Goal: Communication & Community: Answer question/provide support

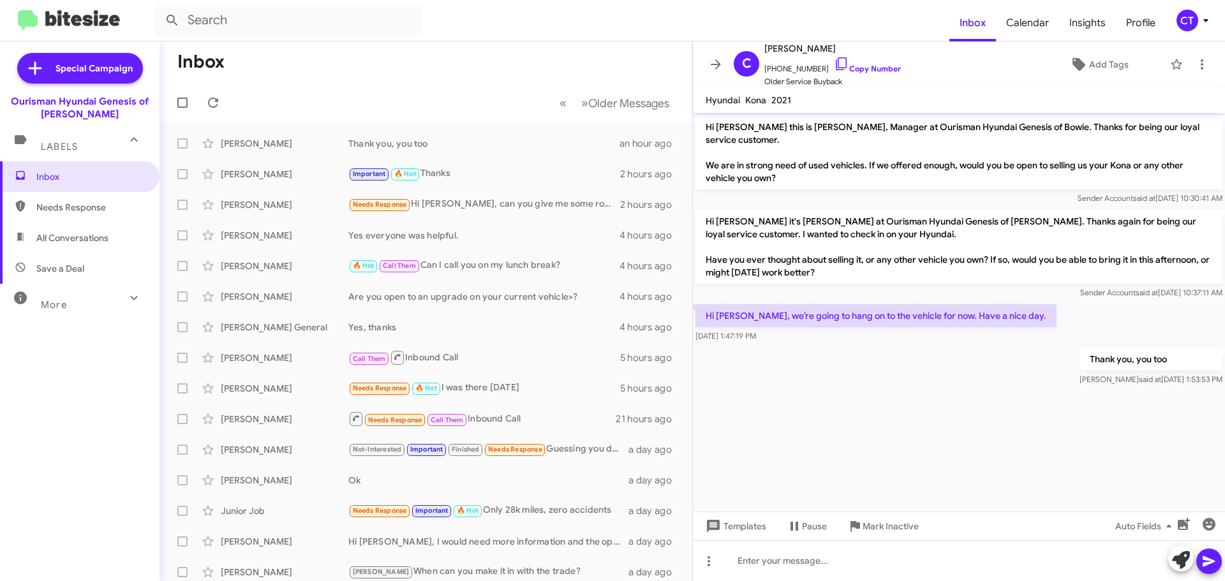
click at [1202, 23] on icon at bounding box center [1205, 20] width 15 height 15
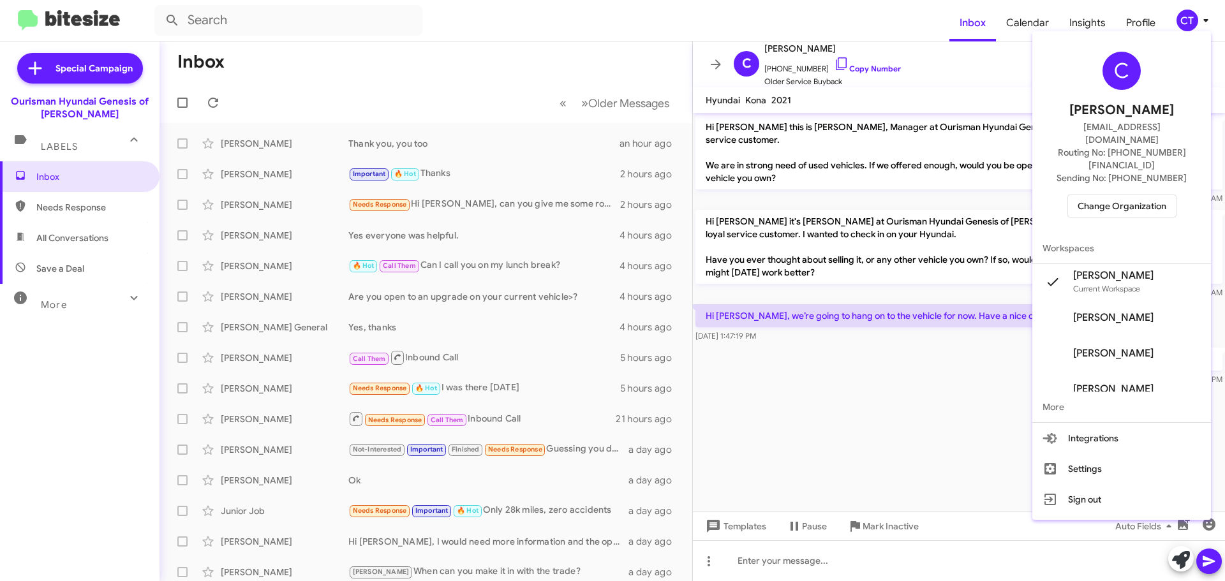
click at [1137, 195] on span "Change Organization" at bounding box center [1122, 206] width 89 height 22
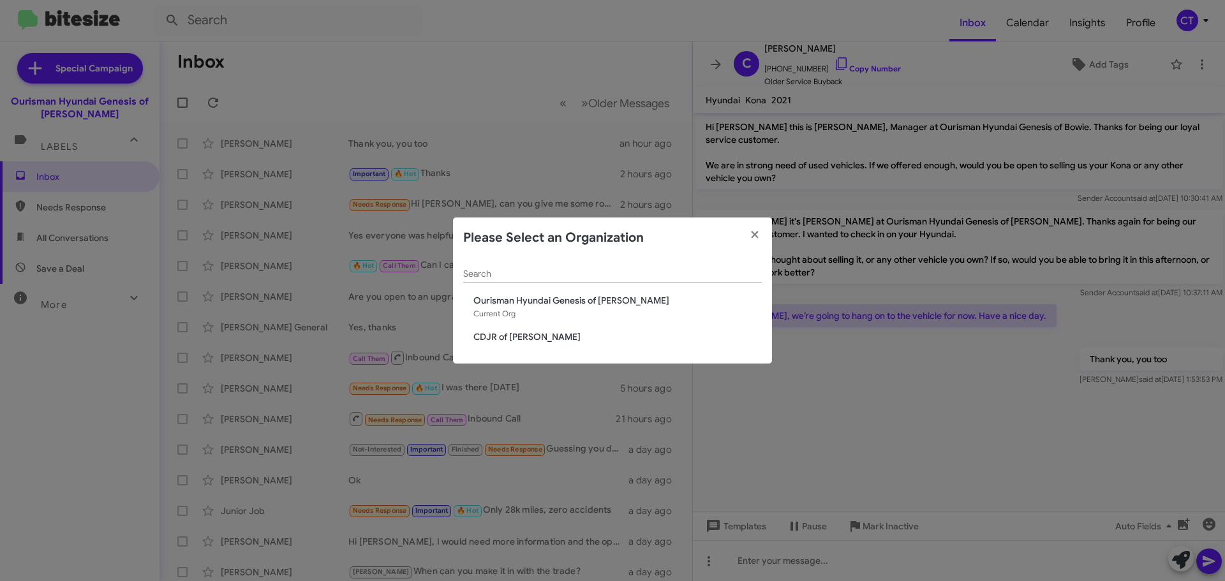
click at [509, 337] on span "CDJR of [PERSON_NAME]" at bounding box center [618, 337] width 288 height 13
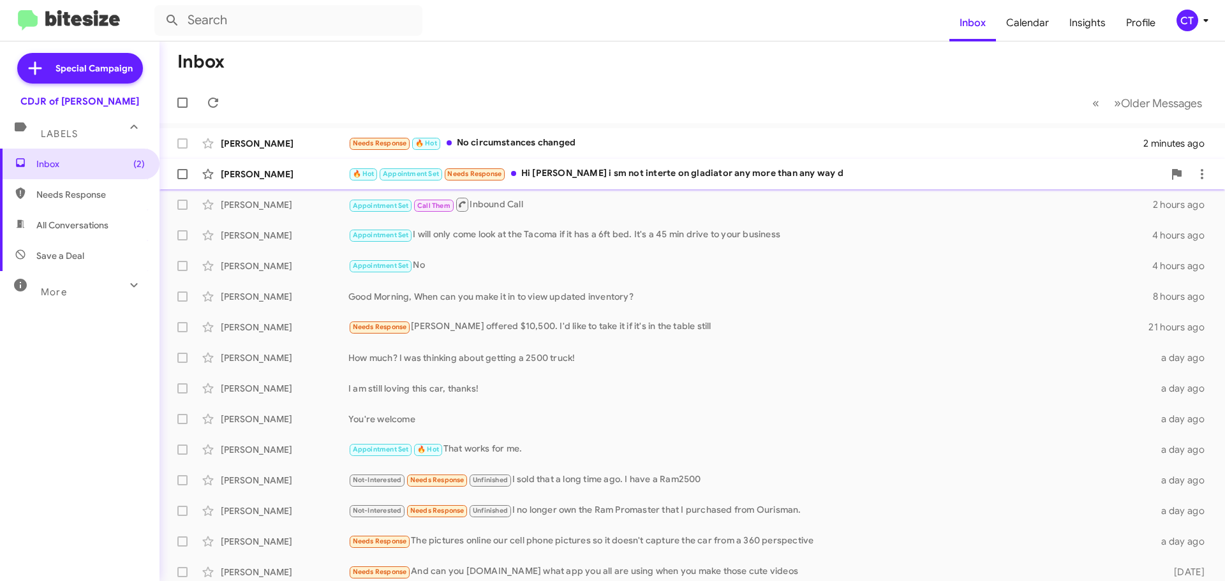
click at [581, 181] on div "🔥 Hot Appointment Set Needs Response Hi [PERSON_NAME] i sm not interte on gladi…" at bounding box center [756, 174] width 816 height 15
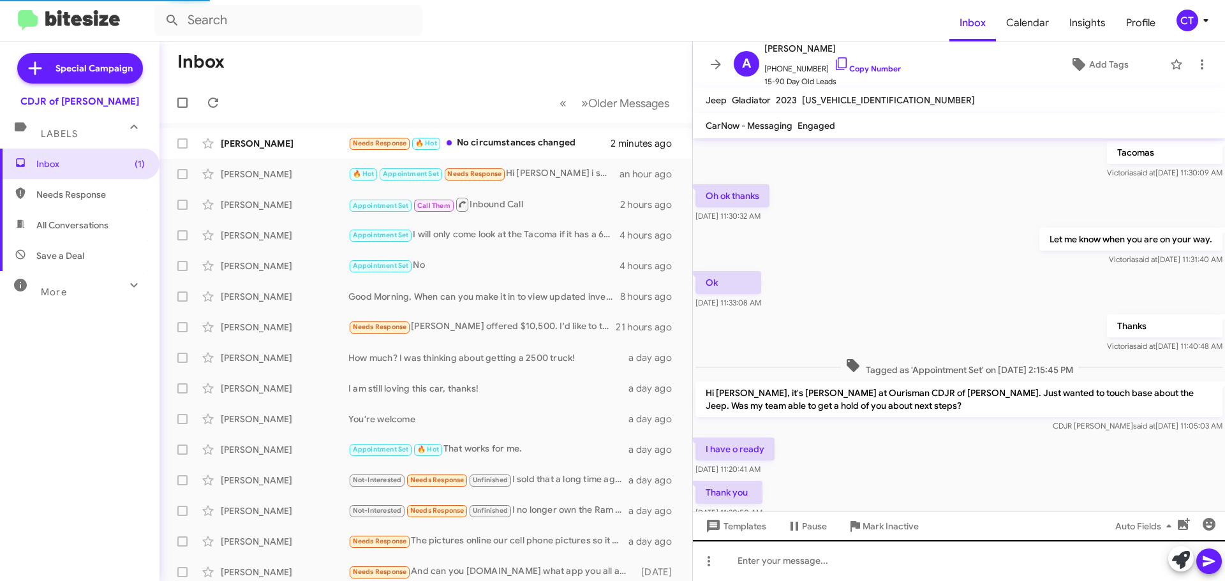
scroll to position [794, 0]
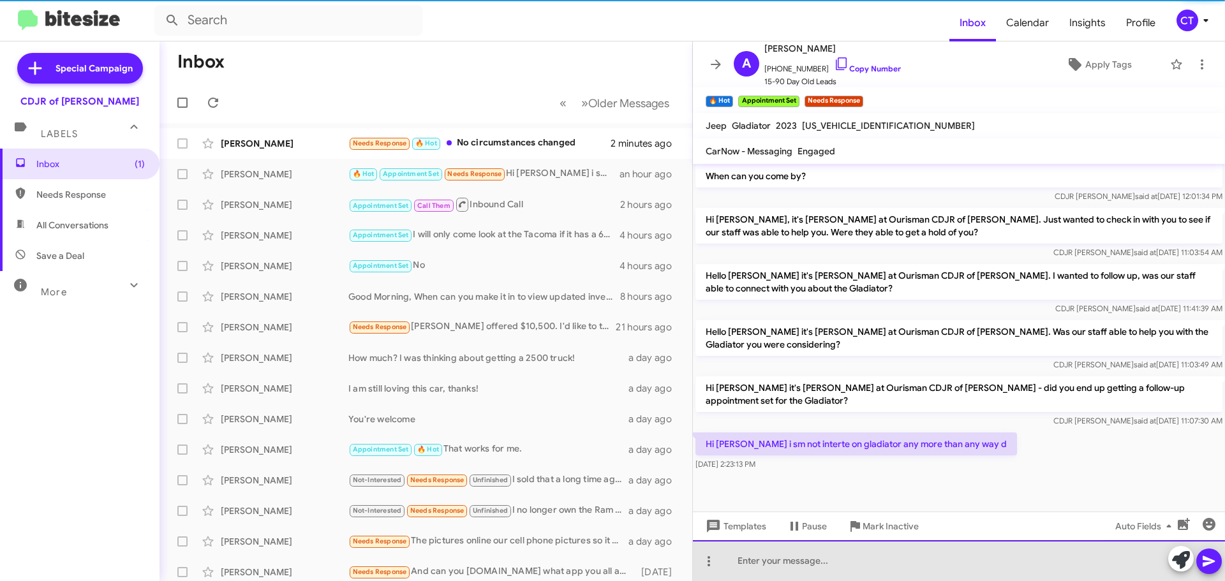
click at [761, 570] on div at bounding box center [959, 561] width 532 height 41
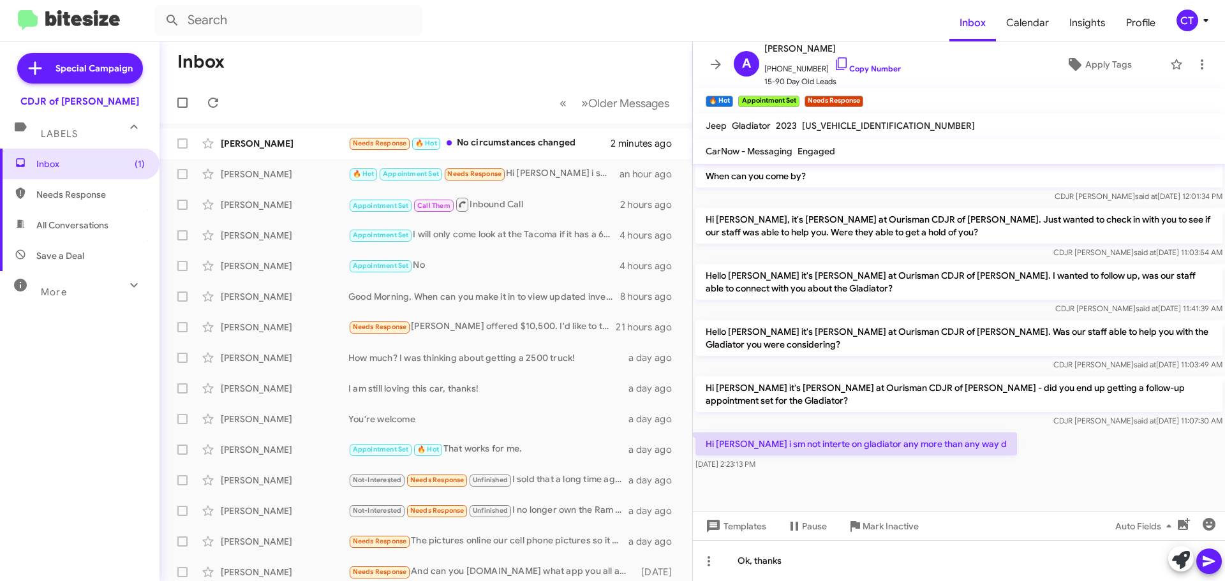
click at [1202, 559] on button at bounding box center [1210, 562] width 26 height 26
click at [885, 534] on span "Mark Inactive" at bounding box center [891, 526] width 56 height 23
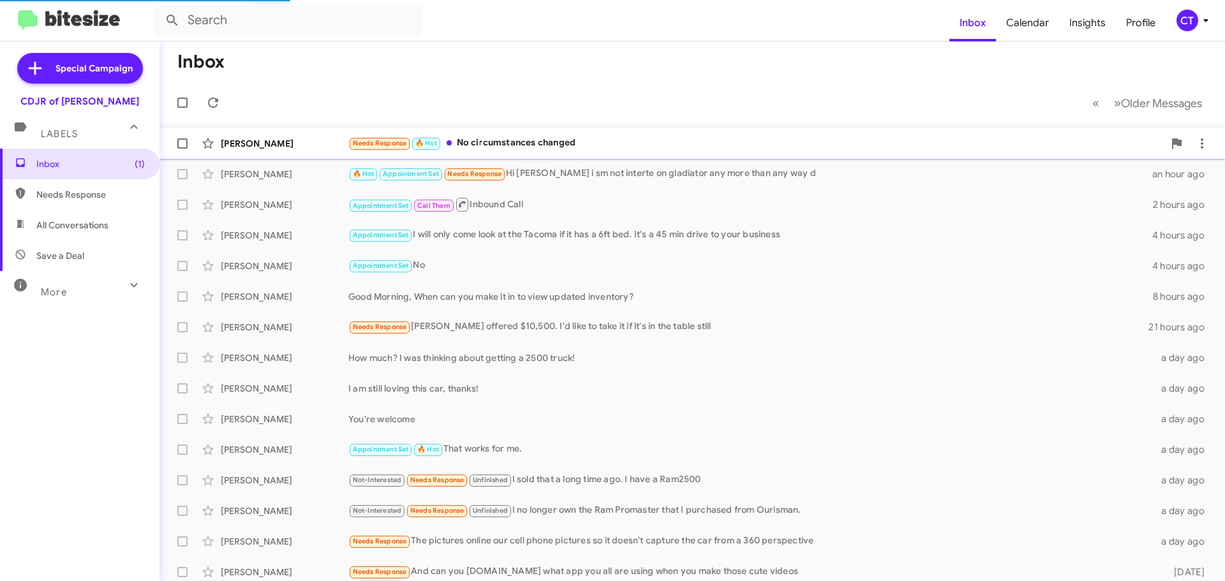
click at [498, 158] on span "[PERSON_NAME] Needs Response 🔥 Hot No circumstances changed 2 minutes ago" at bounding box center [693, 143] width 1066 height 31
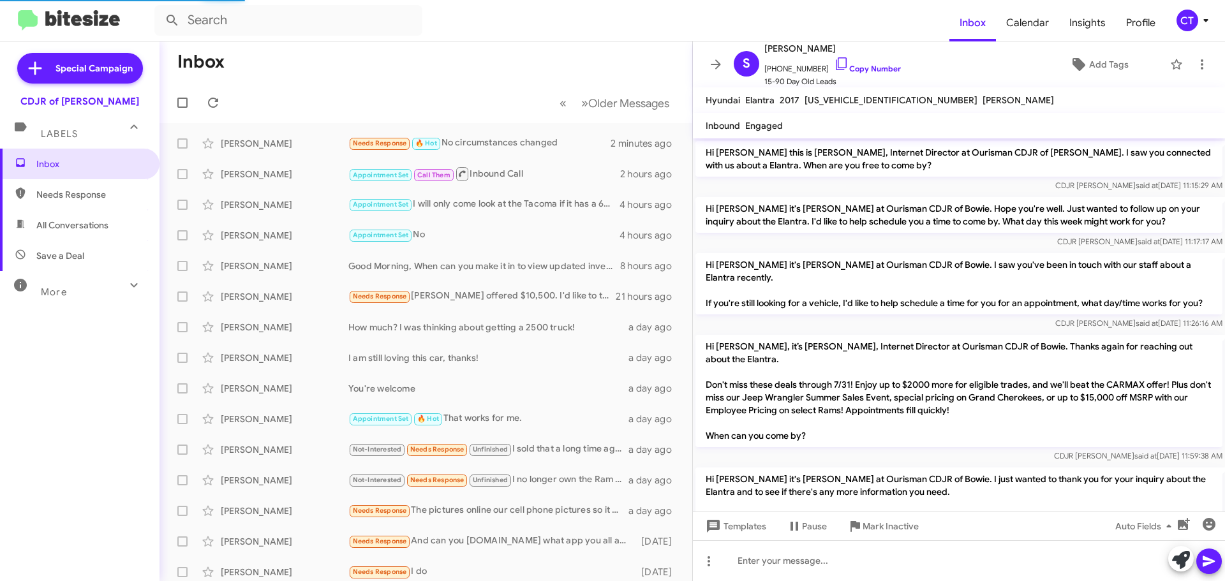
scroll to position [632, 0]
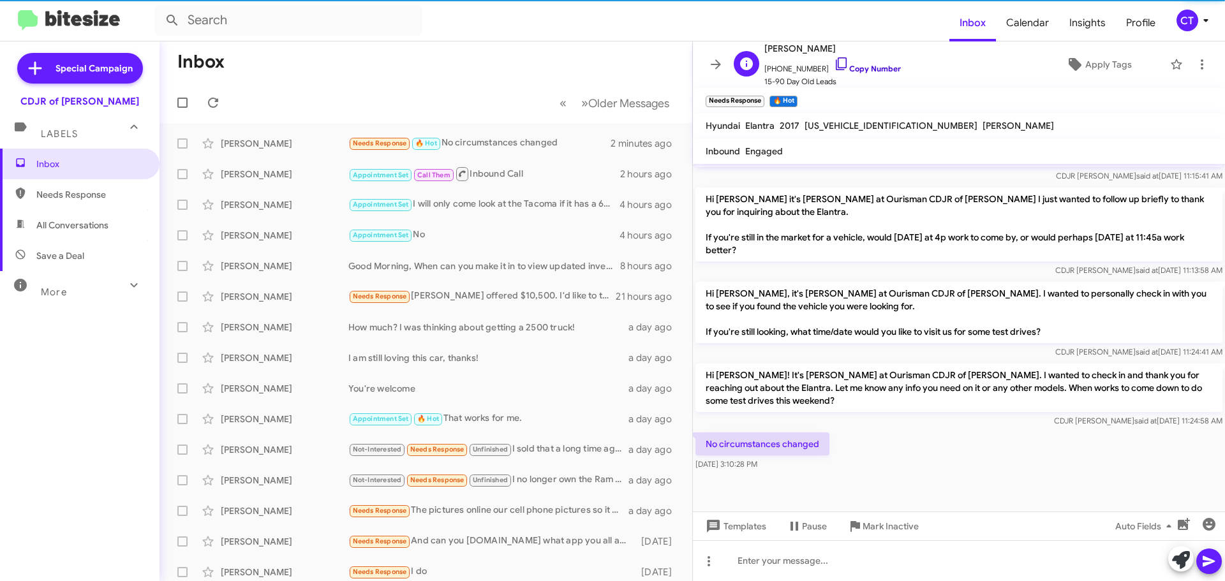
click at [834, 66] on icon at bounding box center [841, 63] width 15 height 15
